Goal: Task Accomplishment & Management: Manage account settings

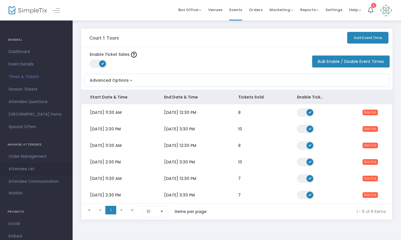
click at [24, 168] on span "Attendee List" at bounding box center [36, 168] width 55 height 7
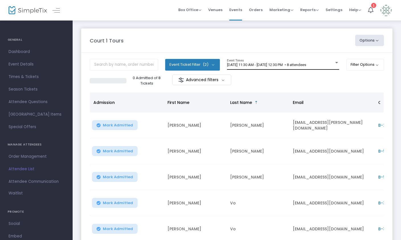
click at [253, 66] on span "8/15/2025 @ 11:30 AM - 8/15/2025 @ 12:30 PM • 8 attendees" at bounding box center [266, 65] width 79 height 4
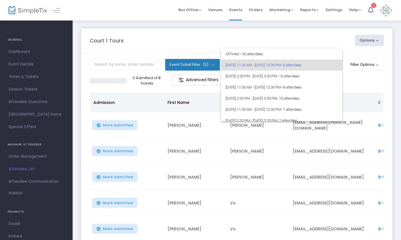
click at [252, 66] on span "8/15/2025 @ 11:30 AM - 8/15/2025 @ 12:30 PM • 8 attendees" at bounding box center [281, 64] width 112 height 11
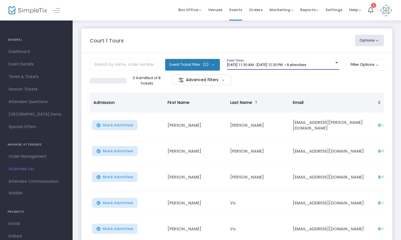
click at [261, 64] on span "8/15/2025 @ 11:30 AM - 8/15/2025 @ 12:30 PM • 8 attendees" at bounding box center [266, 65] width 79 height 4
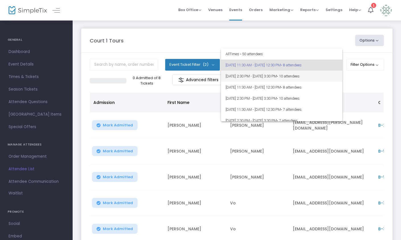
click at [262, 77] on span "8/15/2025 @ 2:30 PM - 8/15/2025 @ 3:30 PM • 10 attendees" at bounding box center [281, 76] width 112 height 11
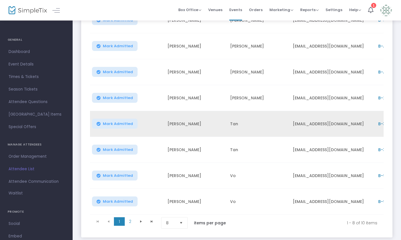
click at [378, 123] on span "B-37432B9B-F" at bounding box center [393, 124] width 30 height 6
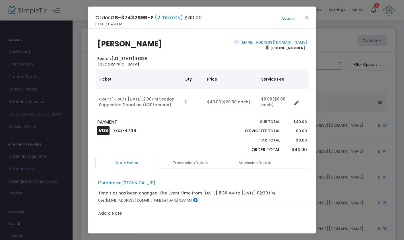
click at [294, 19] on button "Action" at bounding box center [289, 18] width 34 height 6
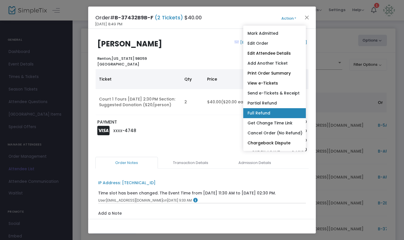
click at [277, 111] on link "Full Refund" at bounding box center [274, 113] width 63 height 10
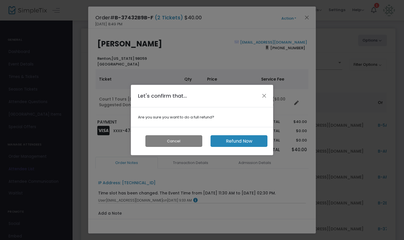
click at [231, 140] on button "Refund Now" at bounding box center [239, 141] width 57 height 12
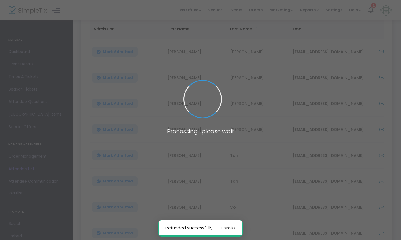
scroll to position [80, 0]
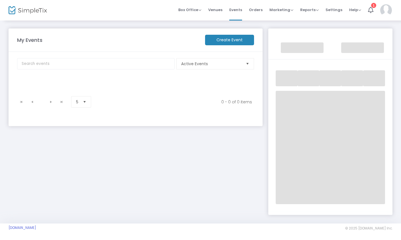
click at [383, 9] on img at bounding box center [386, 10] width 12 height 12
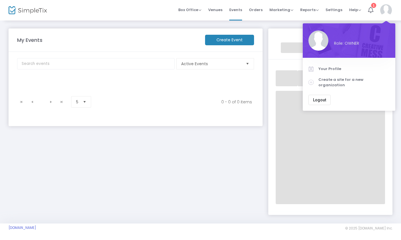
click at [369, 9] on icon at bounding box center [370, 10] width 5 height 6
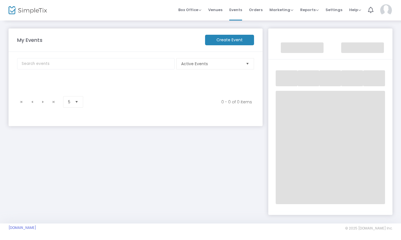
click at [29, 11] on img at bounding box center [28, 10] width 38 height 8
click at [381, 10] on img at bounding box center [386, 10] width 12 height 12
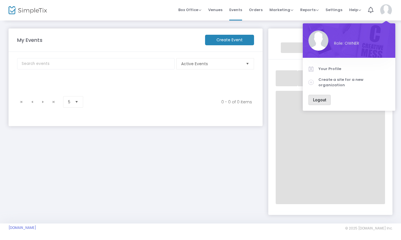
click at [322, 95] on button "Logout" at bounding box center [319, 100] width 22 height 10
